Goal: Task Accomplishment & Management: Manage account settings

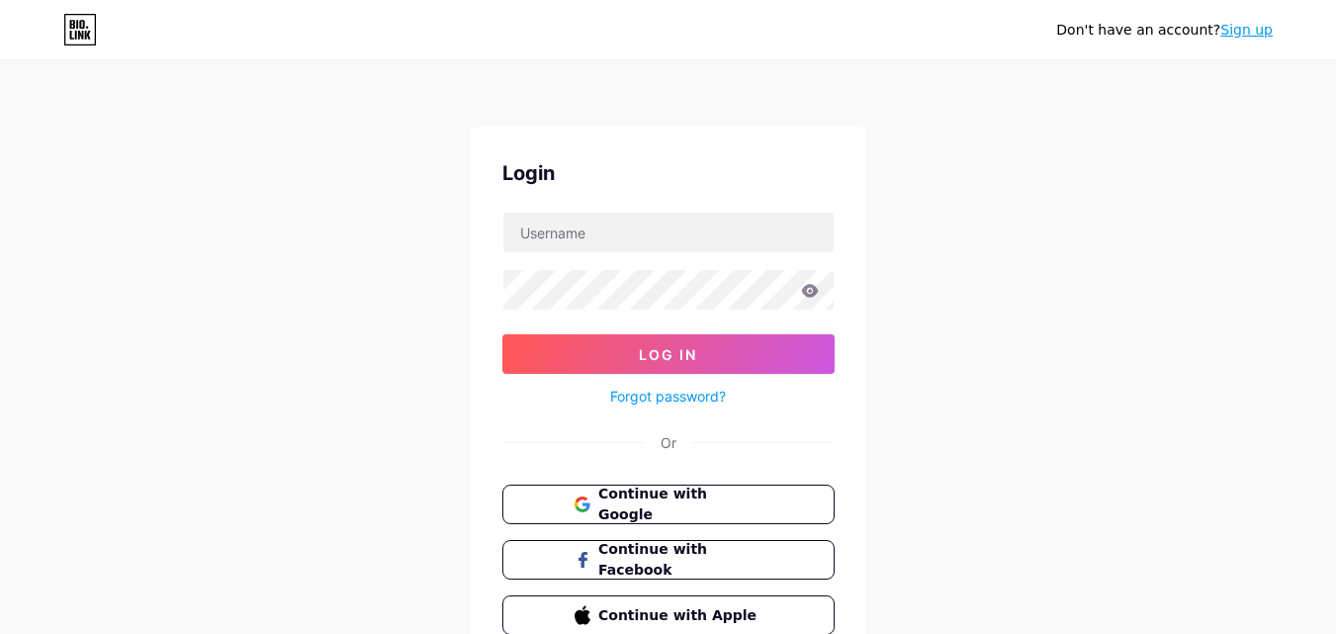
click at [1248, 28] on link "Sign up" at bounding box center [1246, 30] width 52 height 16
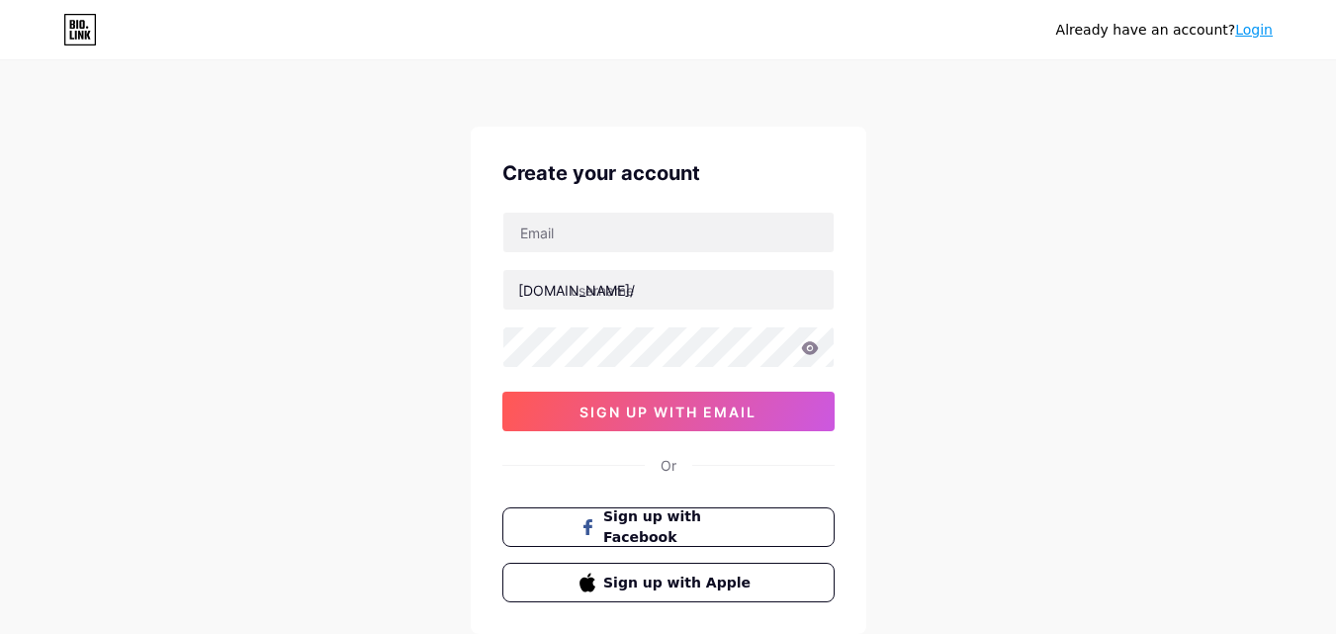
click at [1246, 38] on link "Login" at bounding box center [1254, 30] width 38 height 16
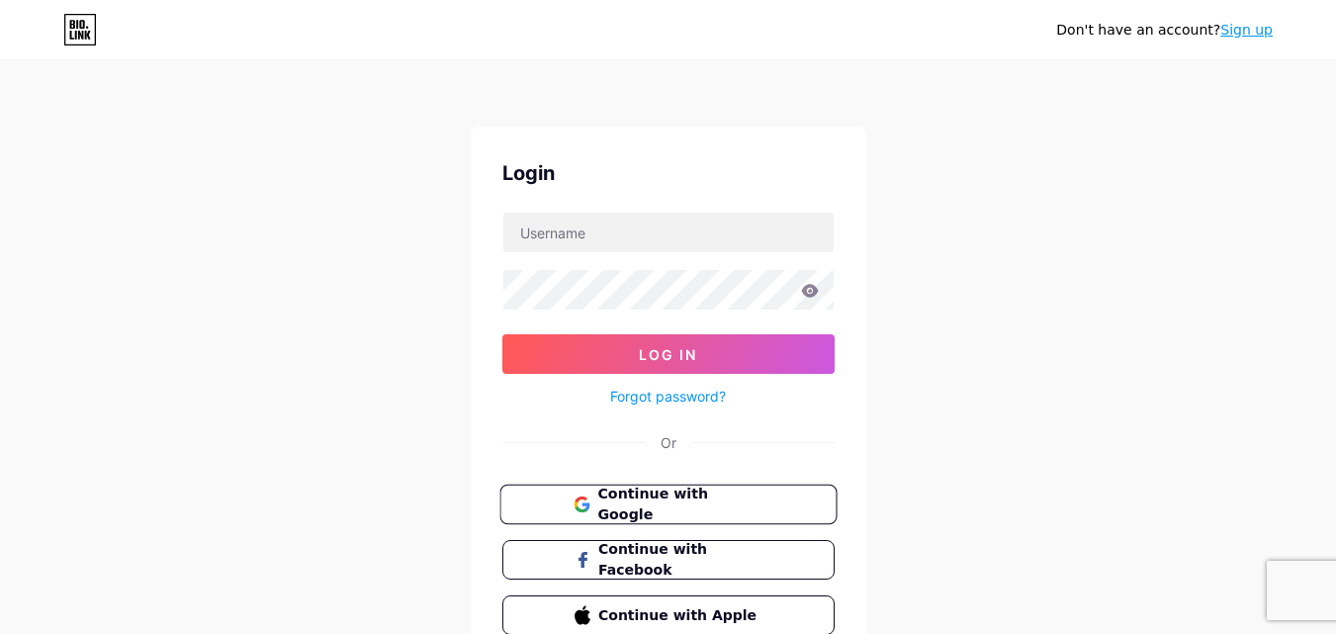
click at [618, 492] on span "Continue with Google" at bounding box center [679, 504] width 165 height 43
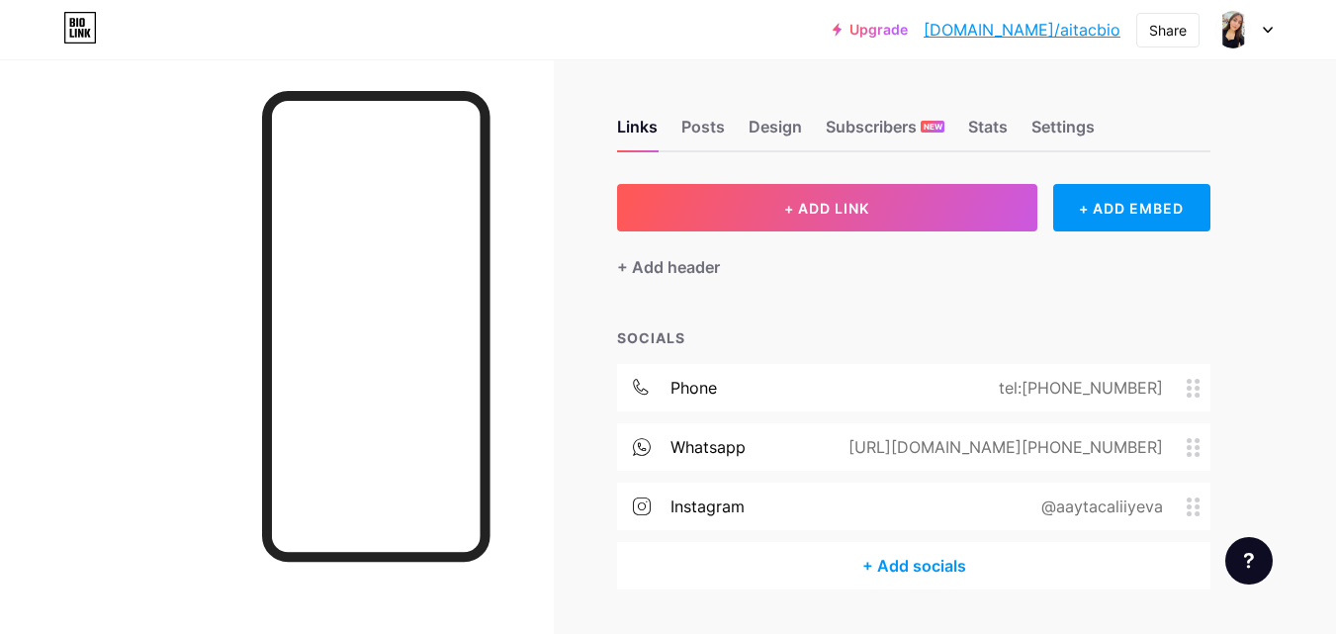
click at [1290, 30] on div "Upgrade bio.link/aitacb... bio.link/aitacbio Share Switch accounts AYTAC ALIYEV…" at bounding box center [668, 30] width 1336 height 36
click at [1260, 36] on div at bounding box center [1243, 30] width 57 height 36
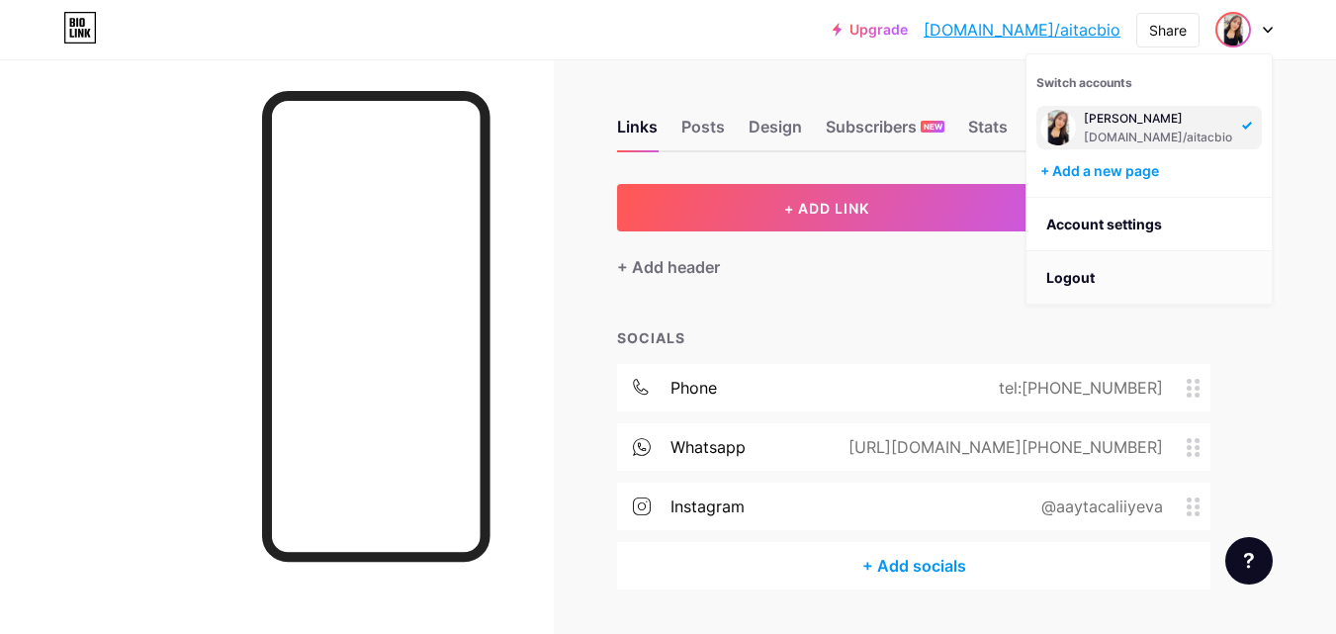
click at [1112, 263] on li "Logout" at bounding box center [1148, 277] width 245 height 53
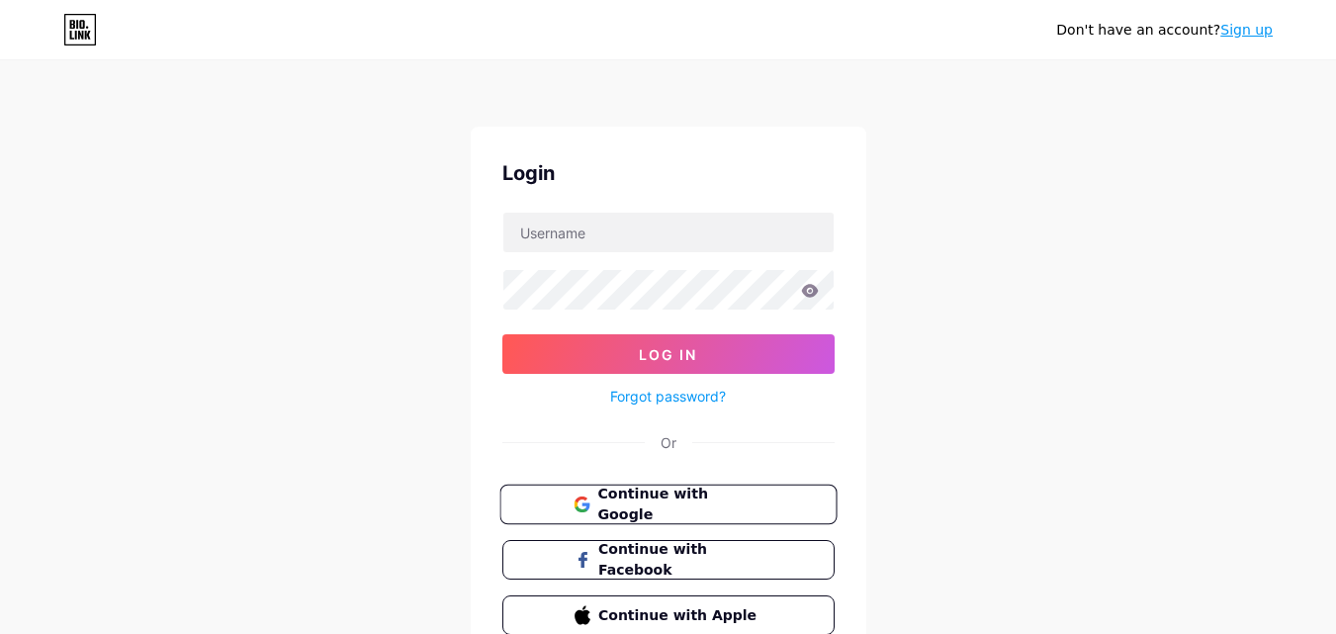
click at [678, 510] on span "Continue with Google" at bounding box center [679, 504] width 165 height 43
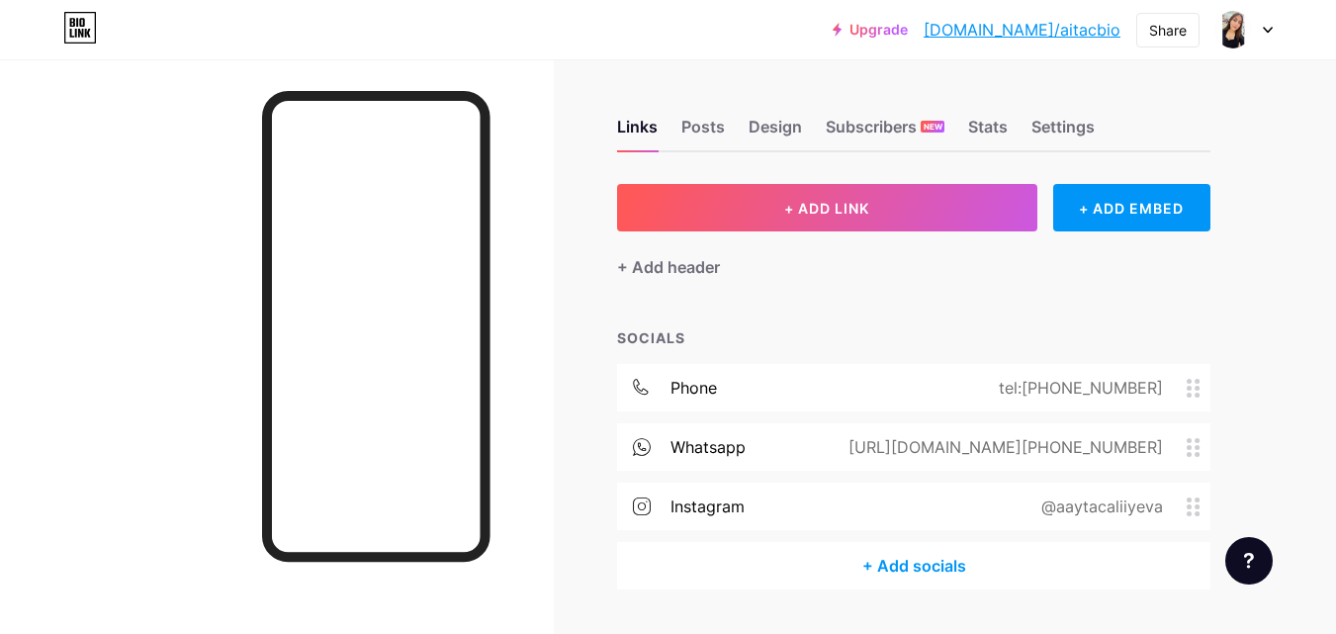
click at [1269, 26] on div at bounding box center [1243, 30] width 57 height 36
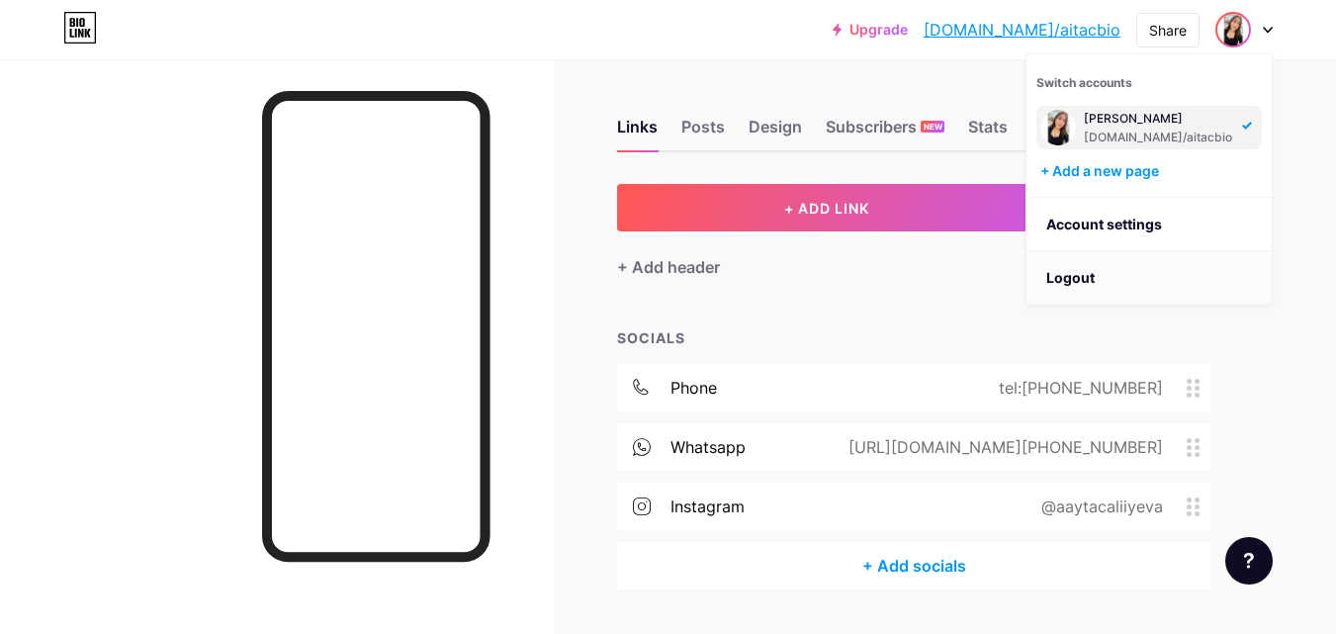
click at [1141, 277] on li "Logout" at bounding box center [1148, 277] width 245 height 53
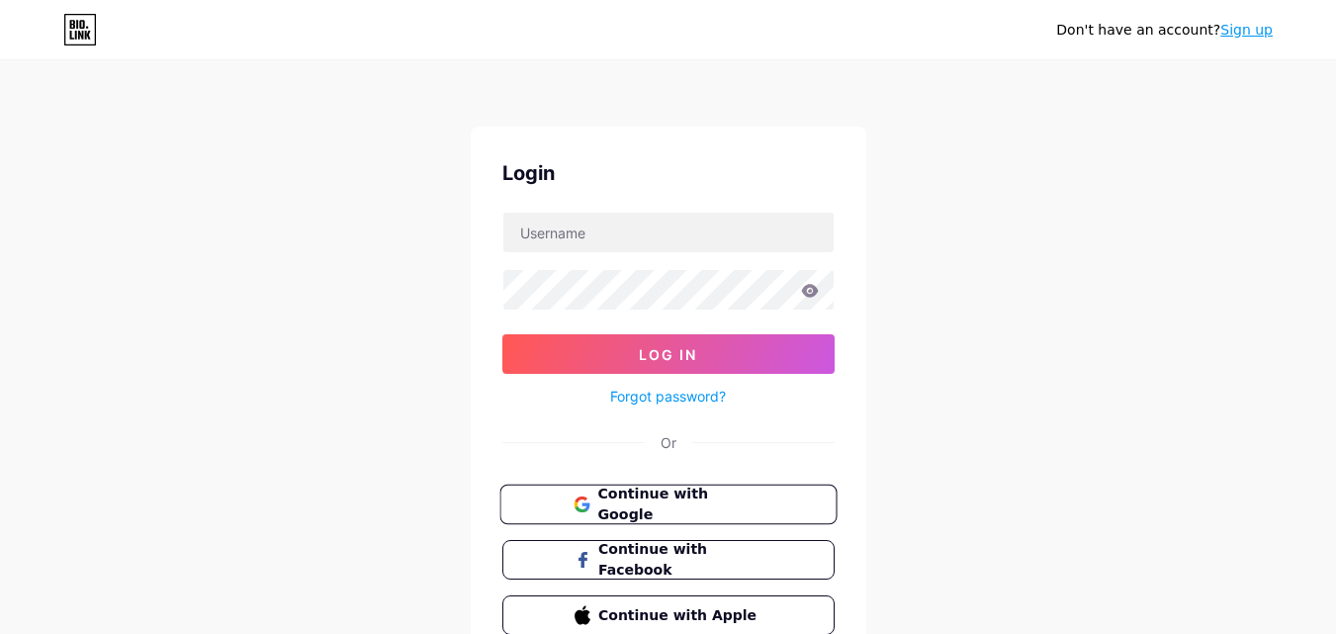
click at [709, 499] on span "Continue with Google" at bounding box center [679, 504] width 165 height 43
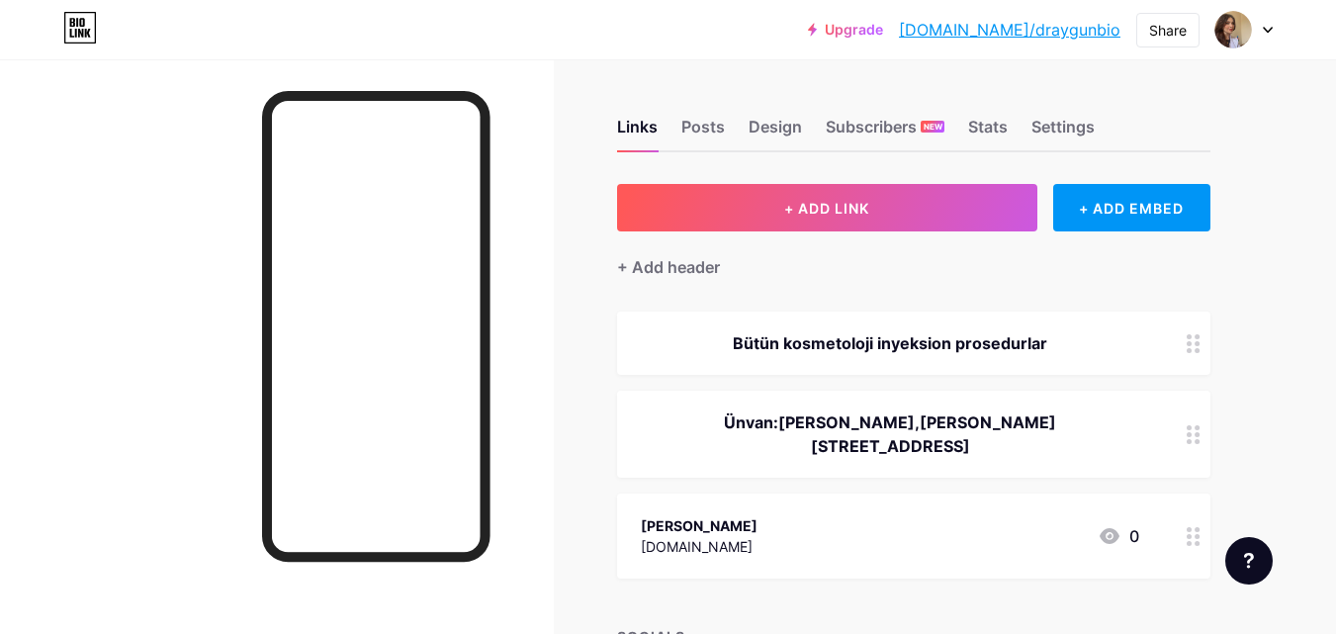
click at [1270, 23] on div "Upgrade bio.link/draygu... bio.link/draygunbio Share Switch accounts Həkim Kosm…" at bounding box center [668, 30] width 1336 height 36
click at [1265, 30] on icon at bounding box center [1267, 30] width 8 height 5
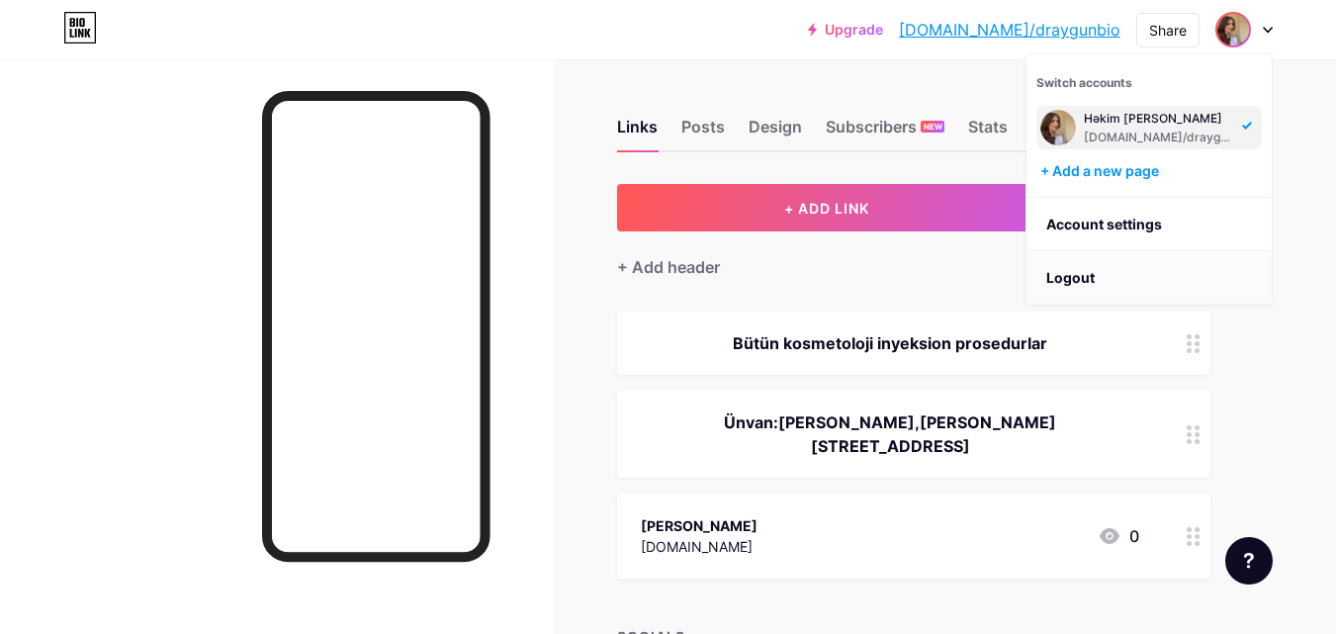
click at [1072, 273] on li "Logout" at bounding box center [1148, 277] width 245 height 53
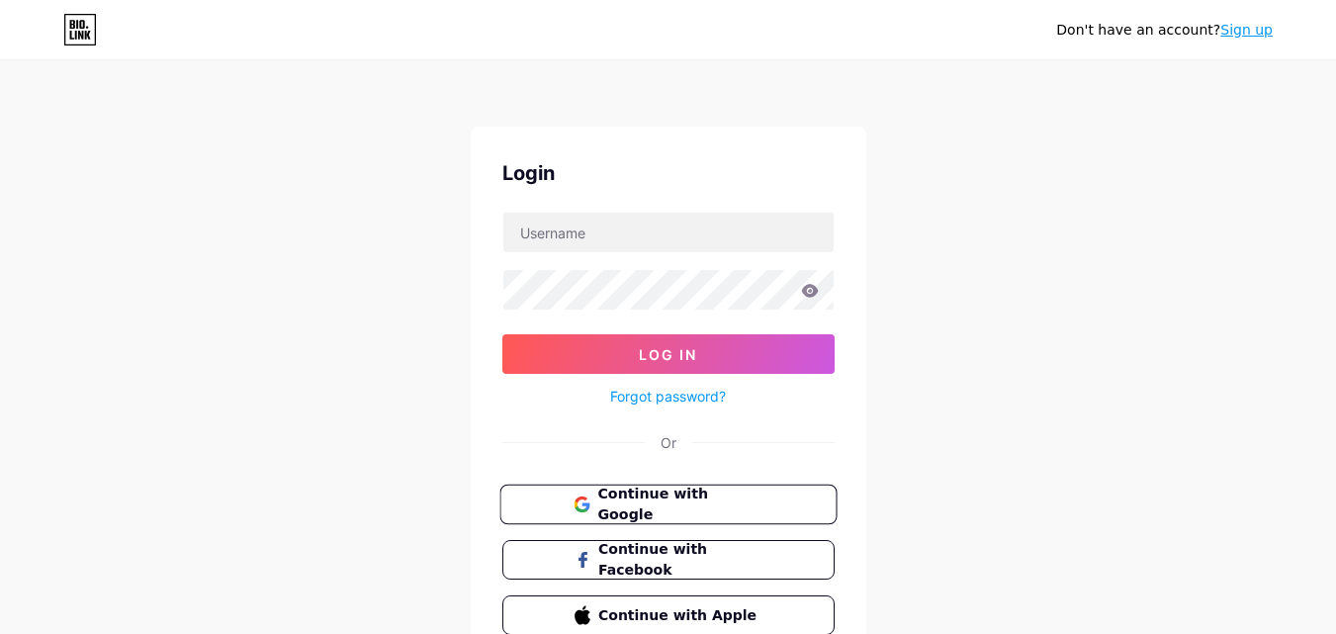
click at [633, 504] on span "Continue with Google" at bounding box center [679, 504] width 165 height 43
